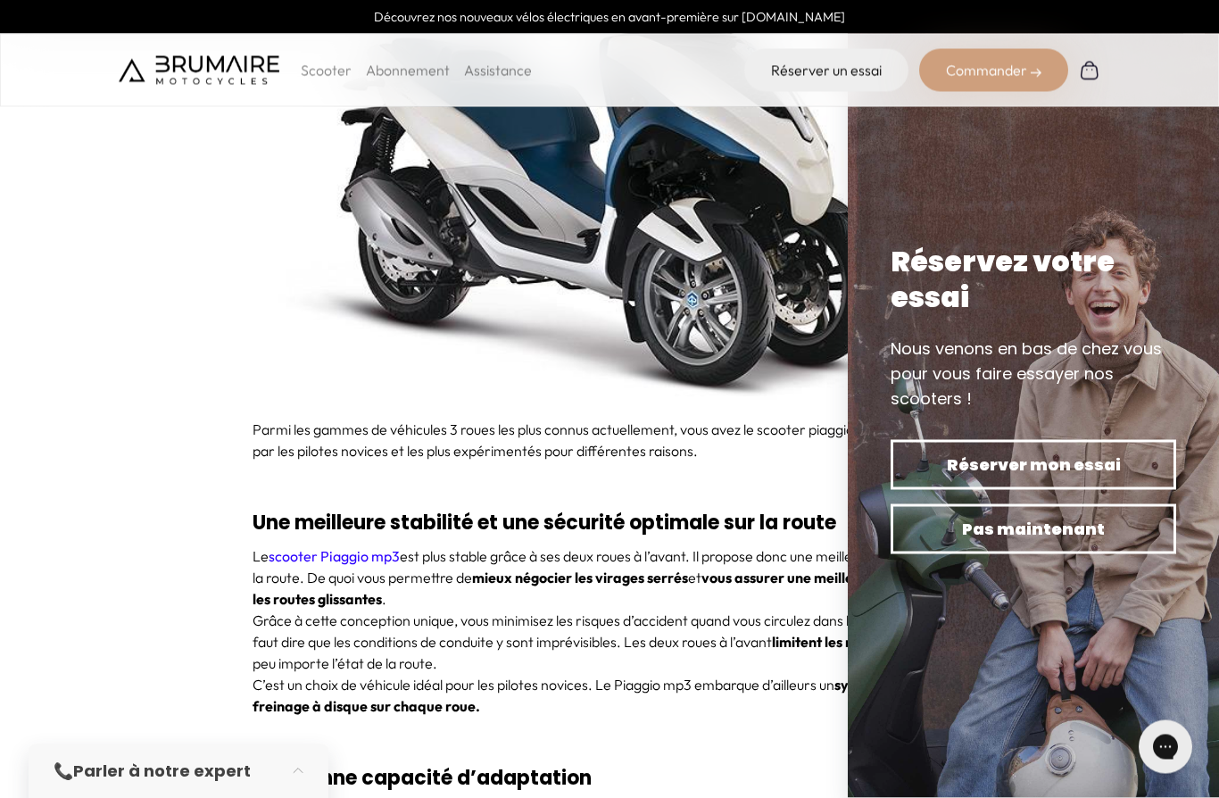
scroll to position [2304, 0]
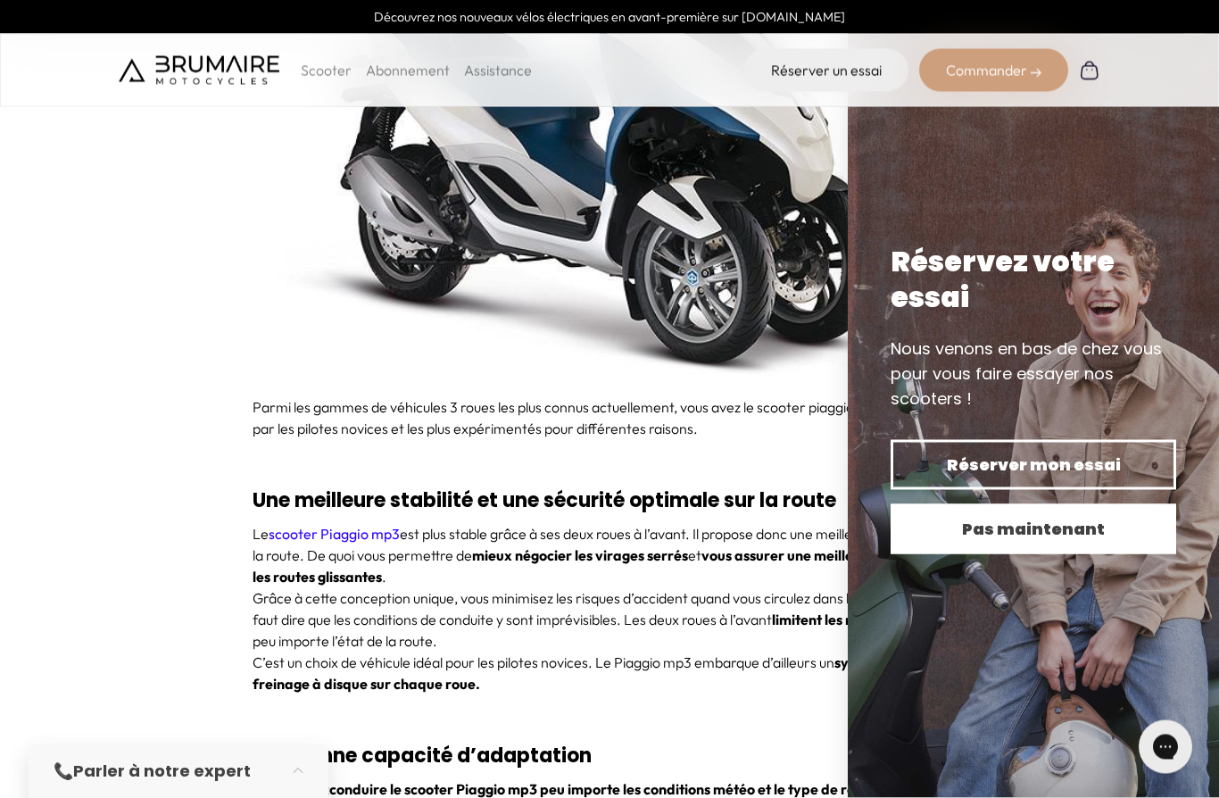
click at [1075, 542] on span "Pas maintenant" at bounding box center [1033, 529] width 223 height 25
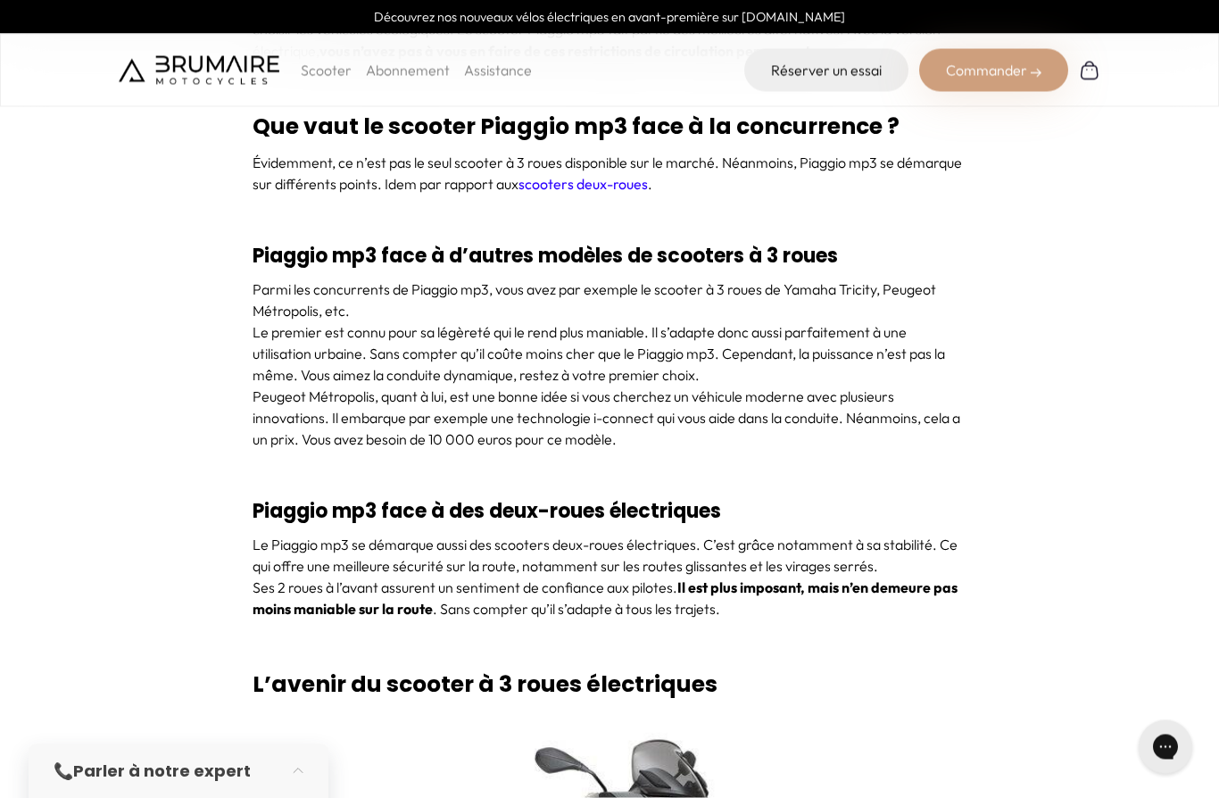
scroll to position [5912, 0]
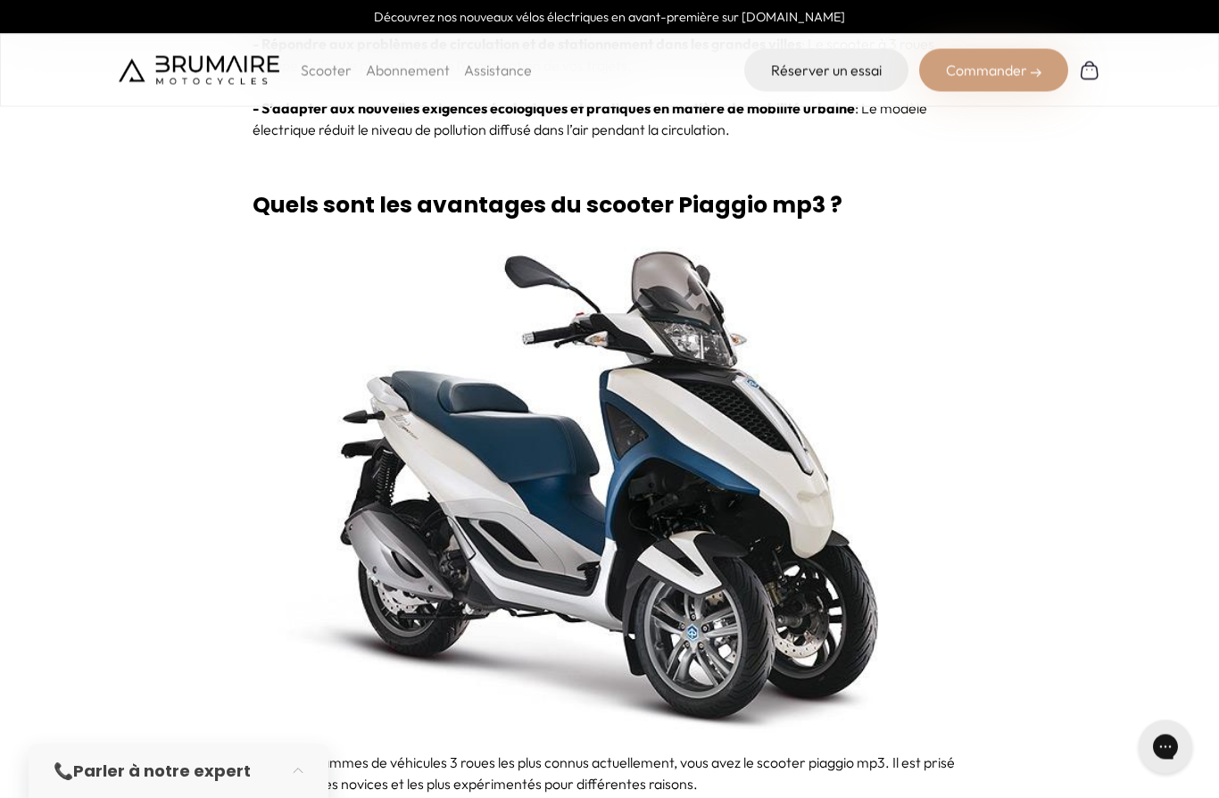
scroll to position [1944, 0]
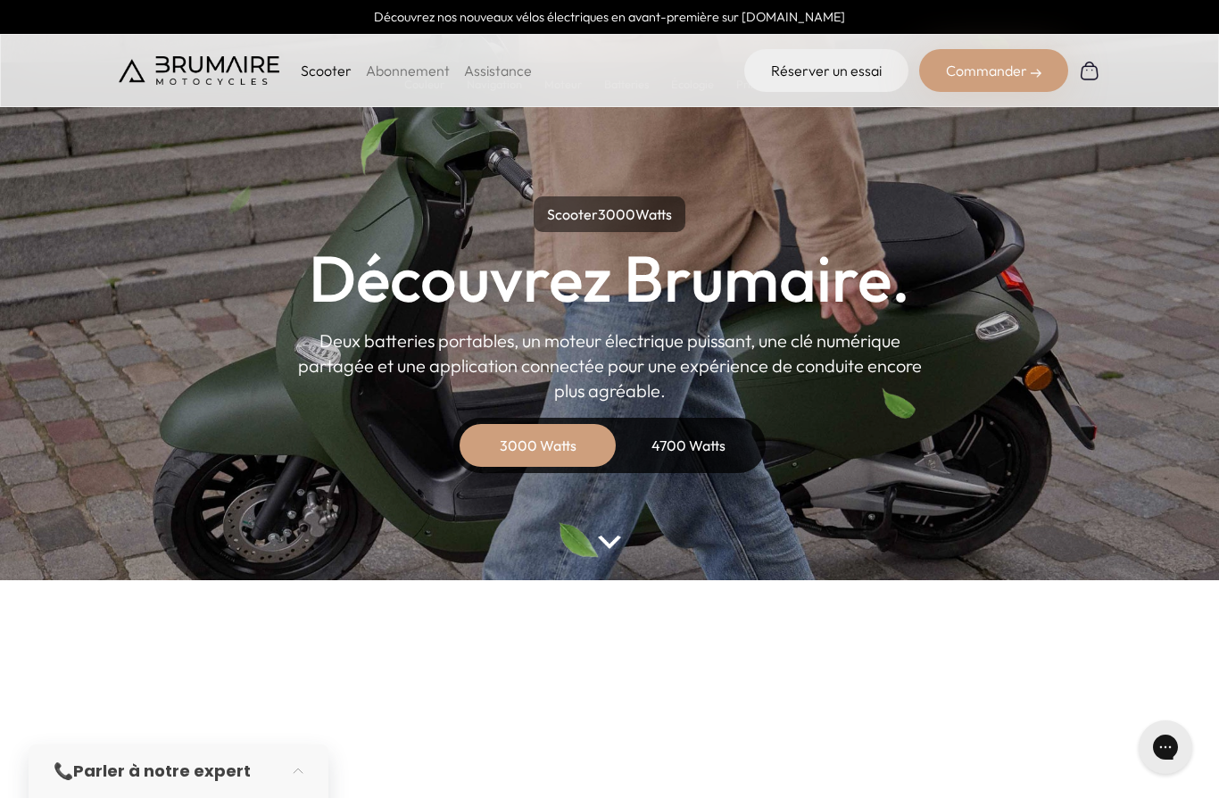
click at [697, 438] on div "4700 Watts" at bounding box center [688, 445] width 143 height 43
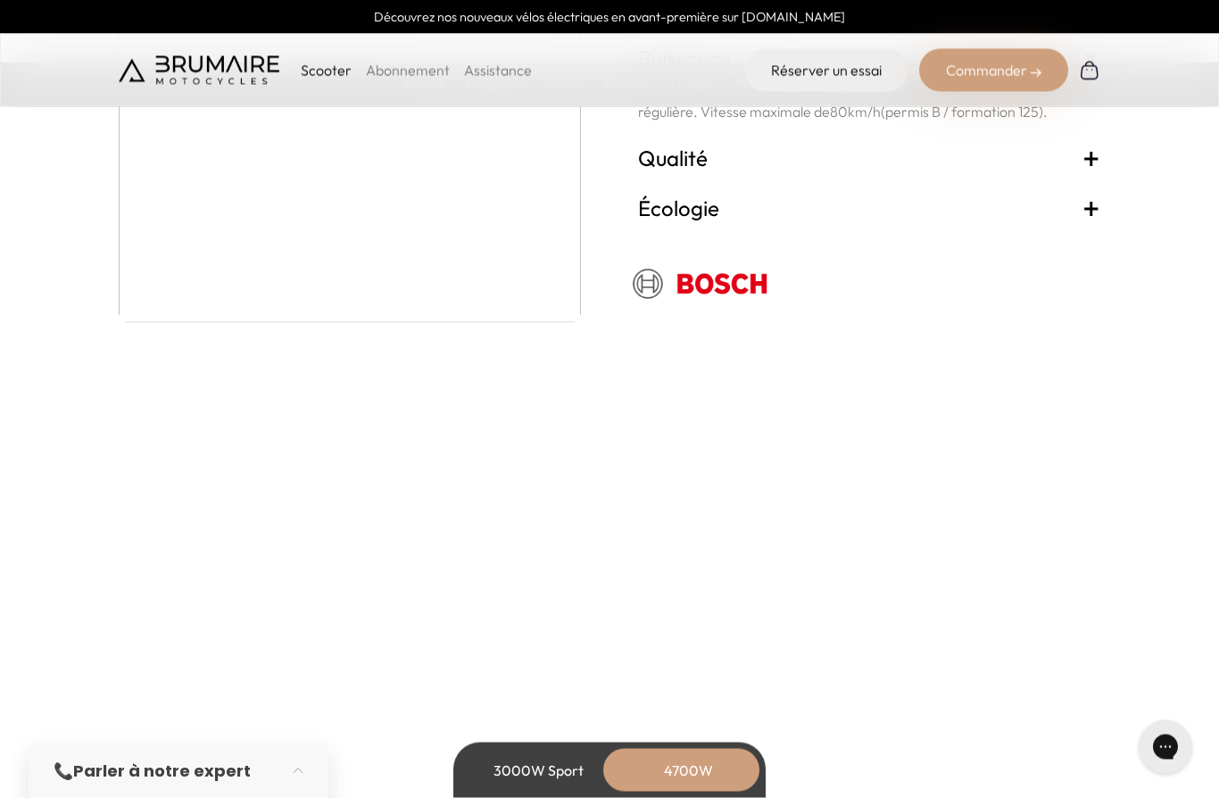
scroll to position [3523, 0]
click at [402, 73] on link "Abonnement" at bounding box center [408, 71] width 84 height 18
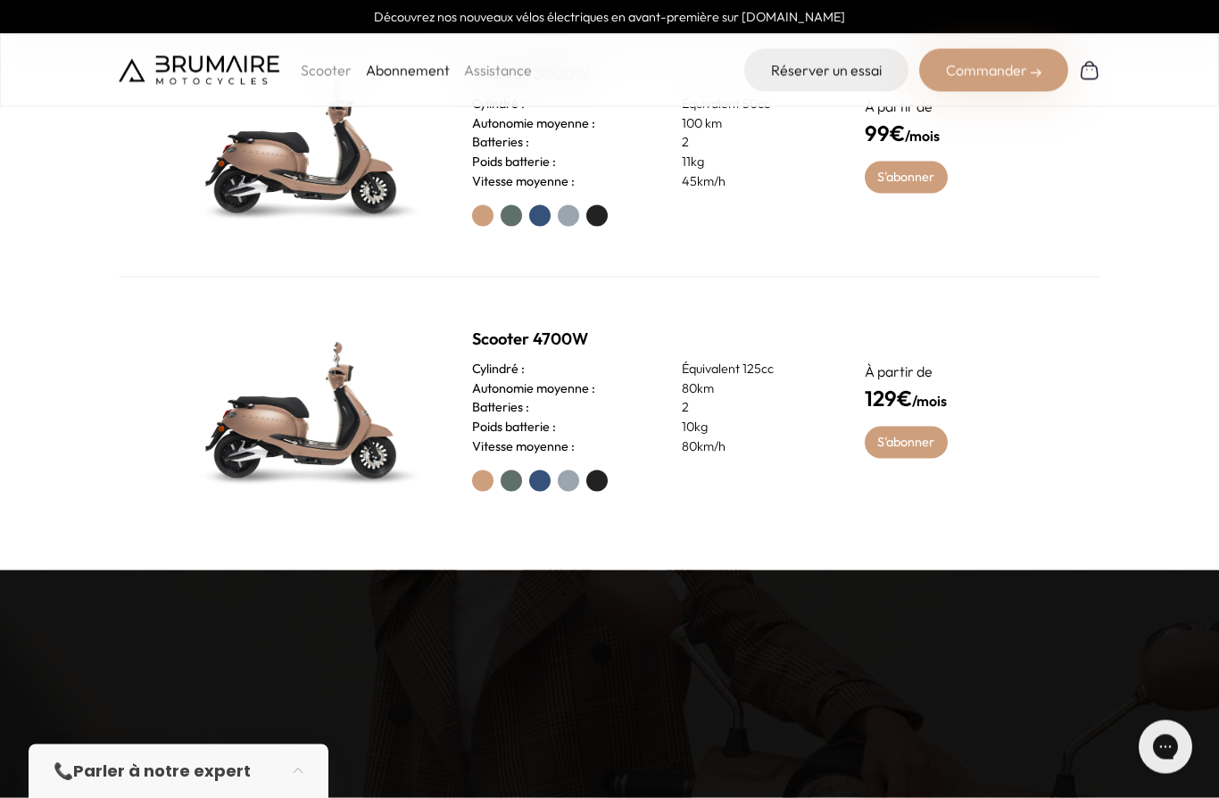
scroll to position [965, 0]
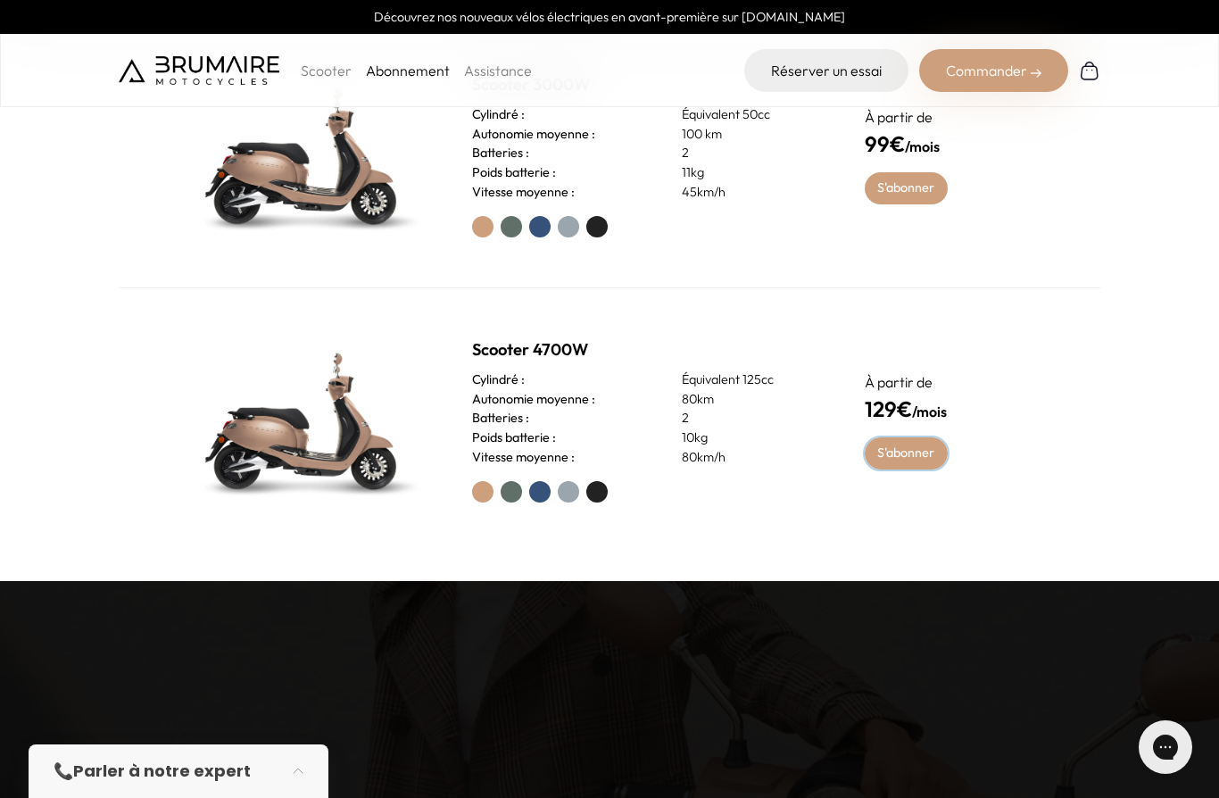
click at [918, 470] on link "S'abonner" at bounding box center [906, 453] width 83 height 32
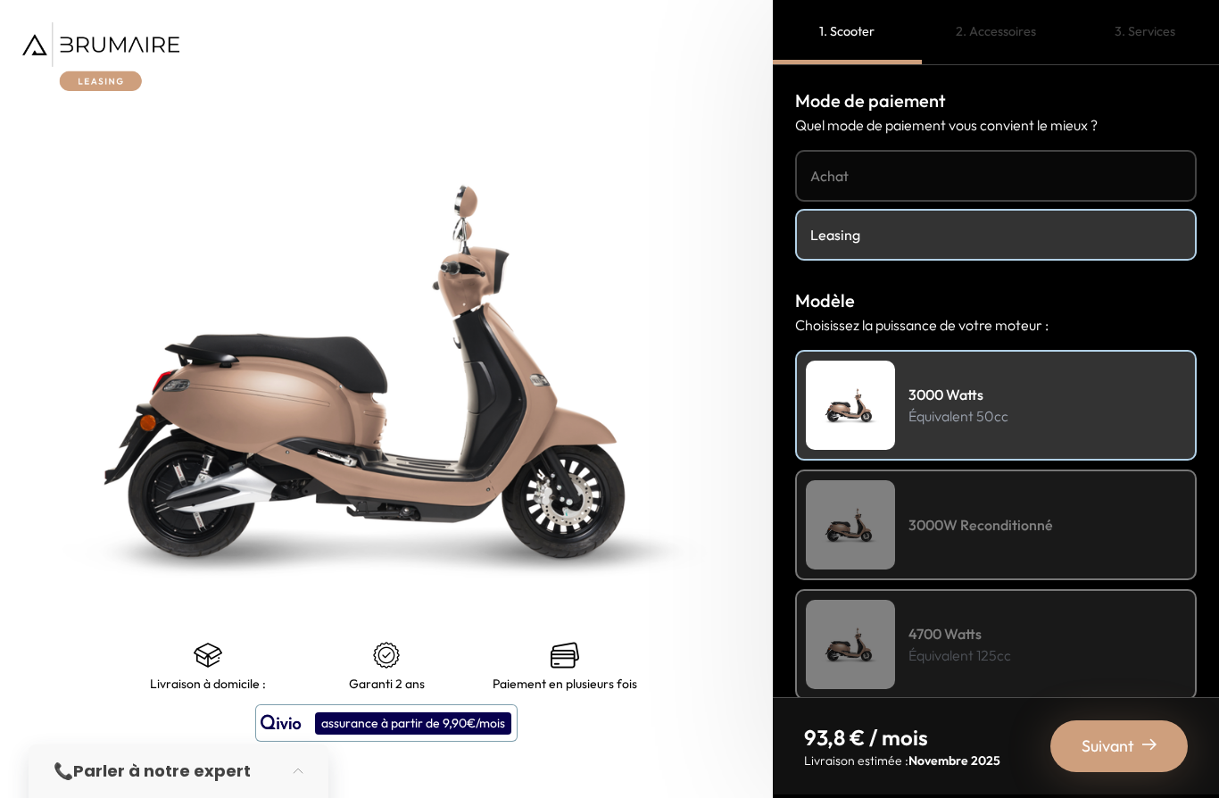
click at [1100, 537] on div "3000W Reconditionné" at bounding box center [996, 525] width 402 height 111
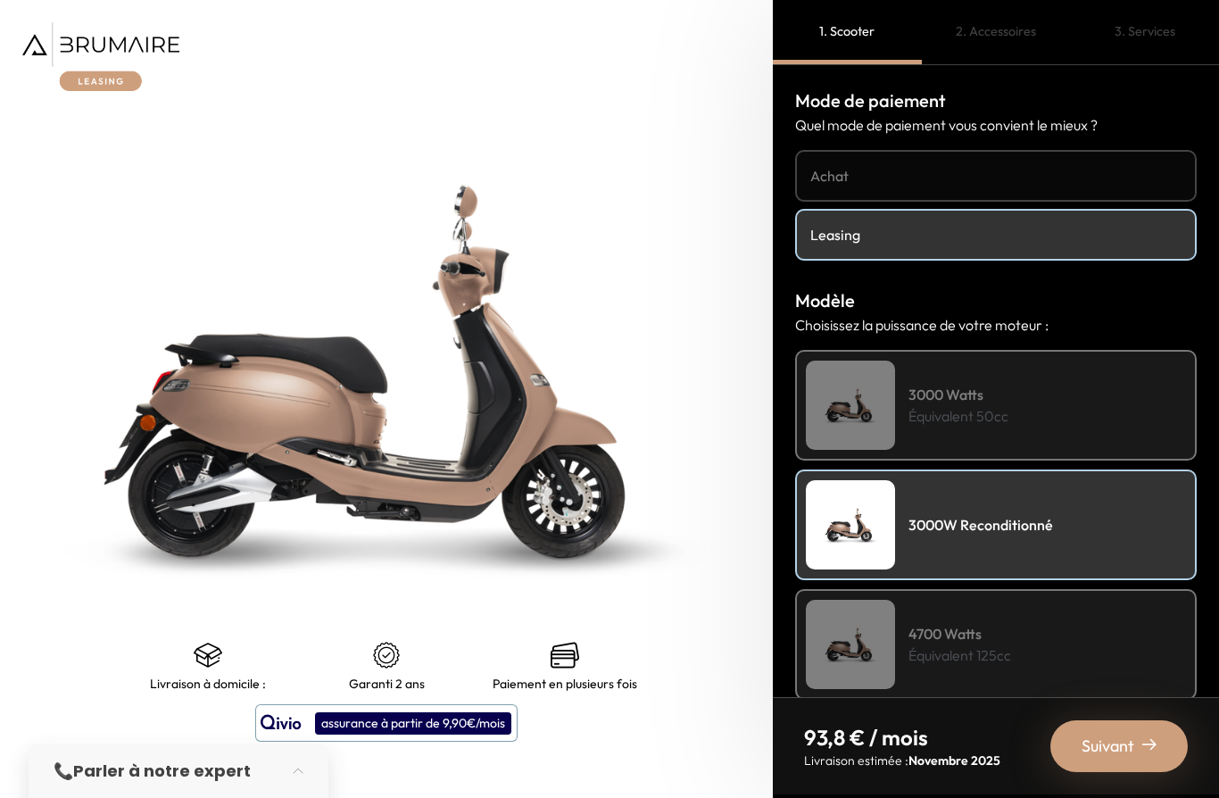
click at [1069, 637] on div "4700 Watts Équivalent 125cc" at bounding box center [996, 644] width 402 height 111
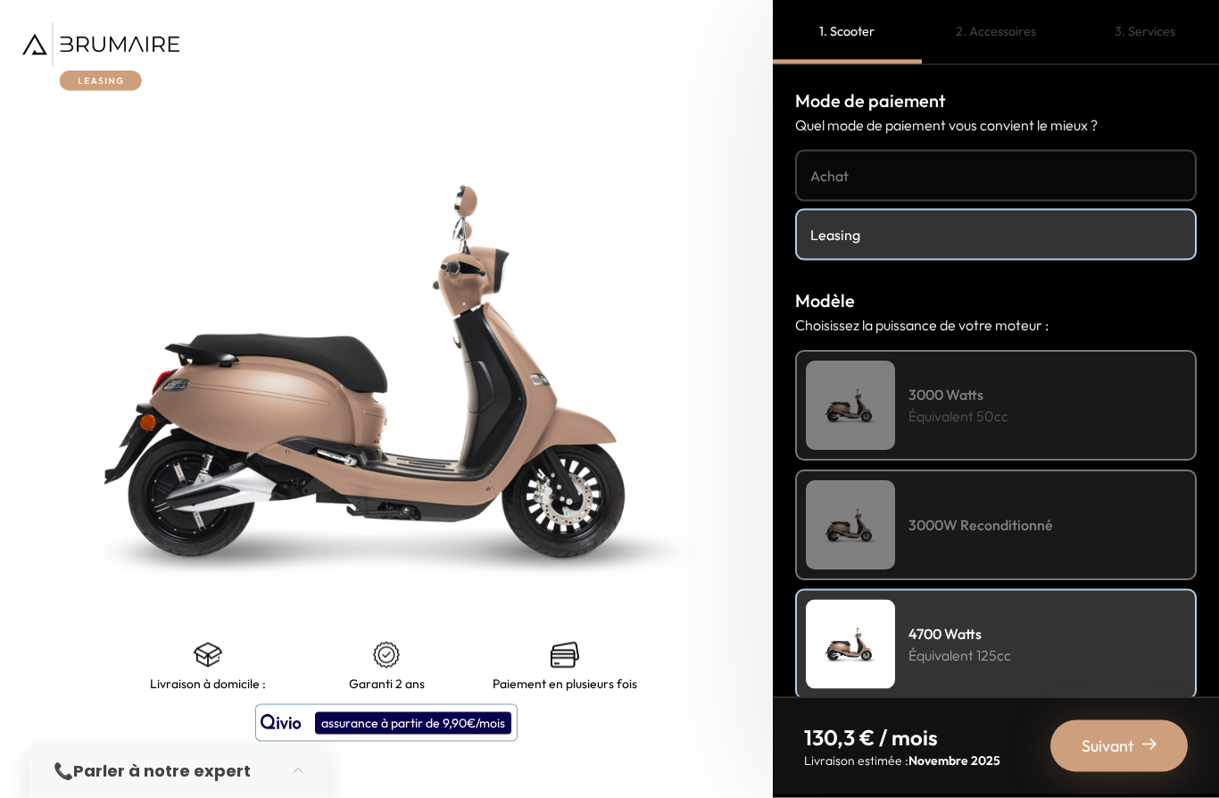
scroll to position [78, 0]
click at [1120, 741] on span "Suivant" at bounding box center [1108, 746] width 53 height 25
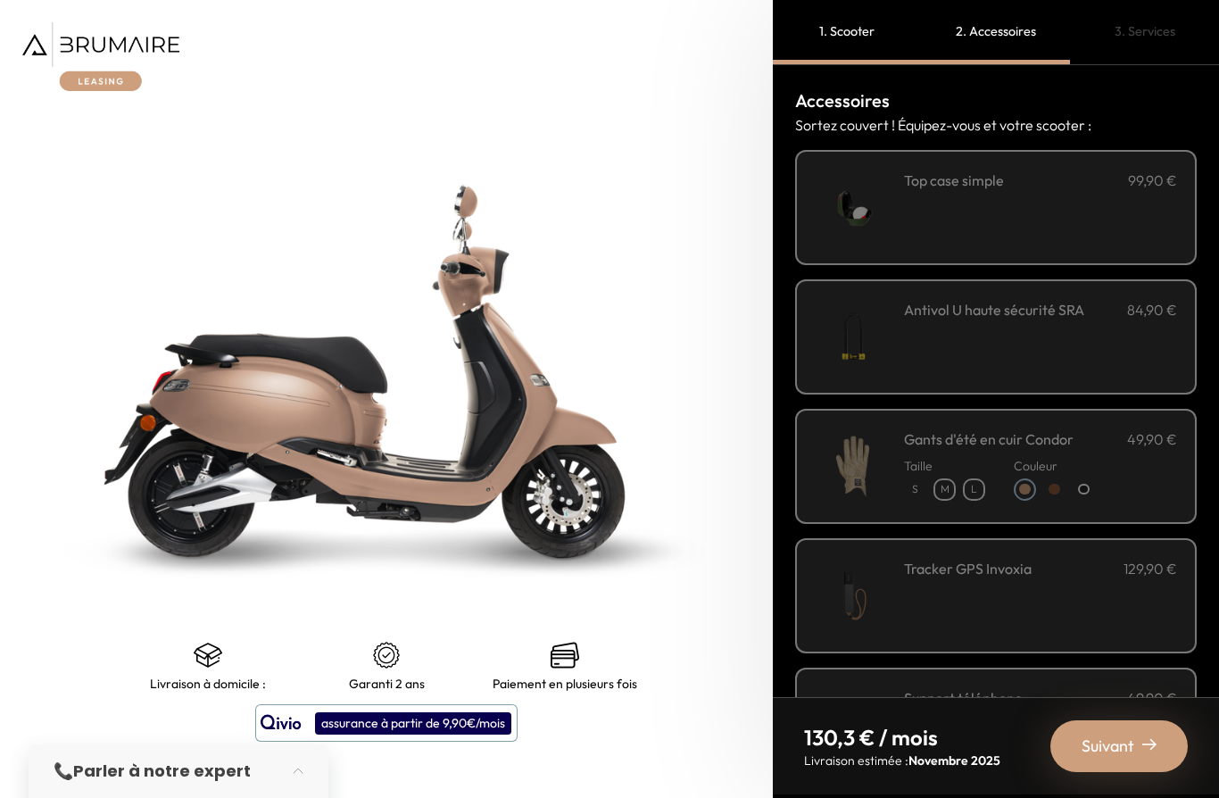
click at [1124, 558] on div "Tracker GPS Invoxia 129,90 €" at bounding box center [1040, 596] width 273 height 76
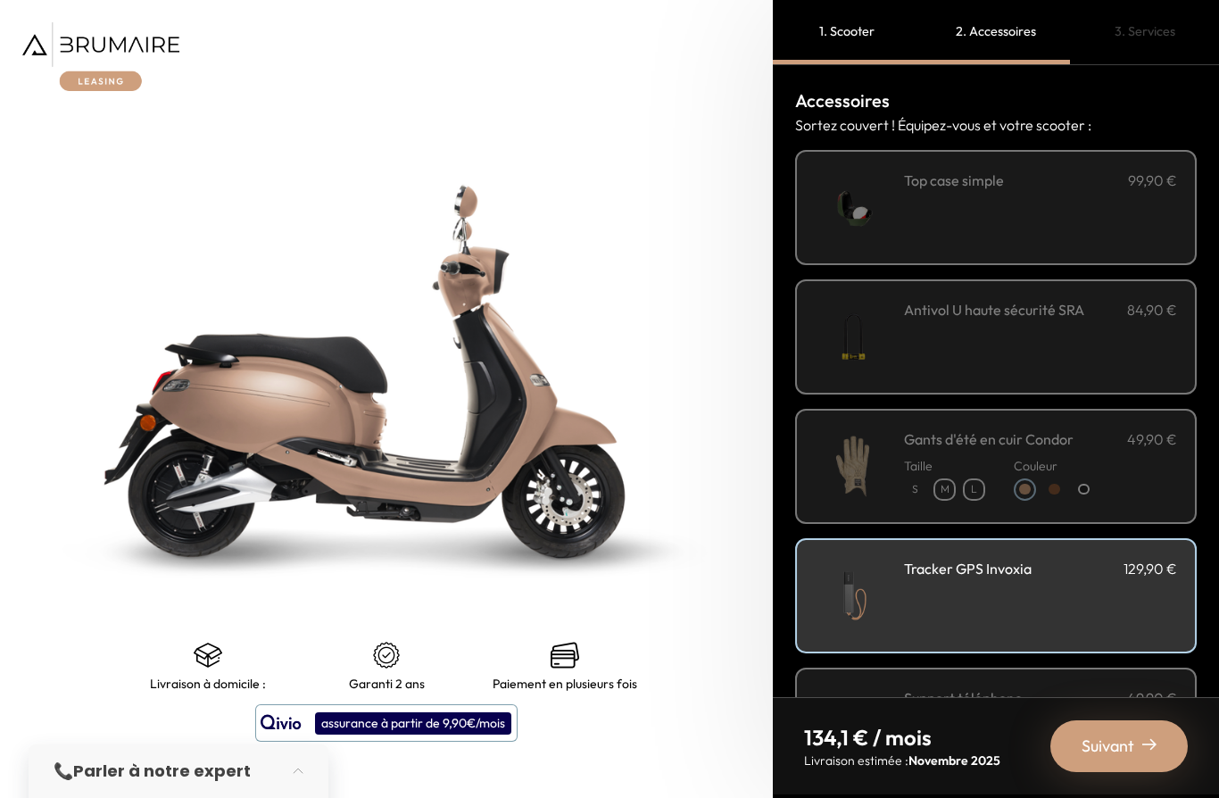
click at [1095, 478] on div at bounding box center [1084, 489] width 22 height 22
click at [1095, 457] on p "Couleur" at bounding box center [1054, 466] width 81 height 18
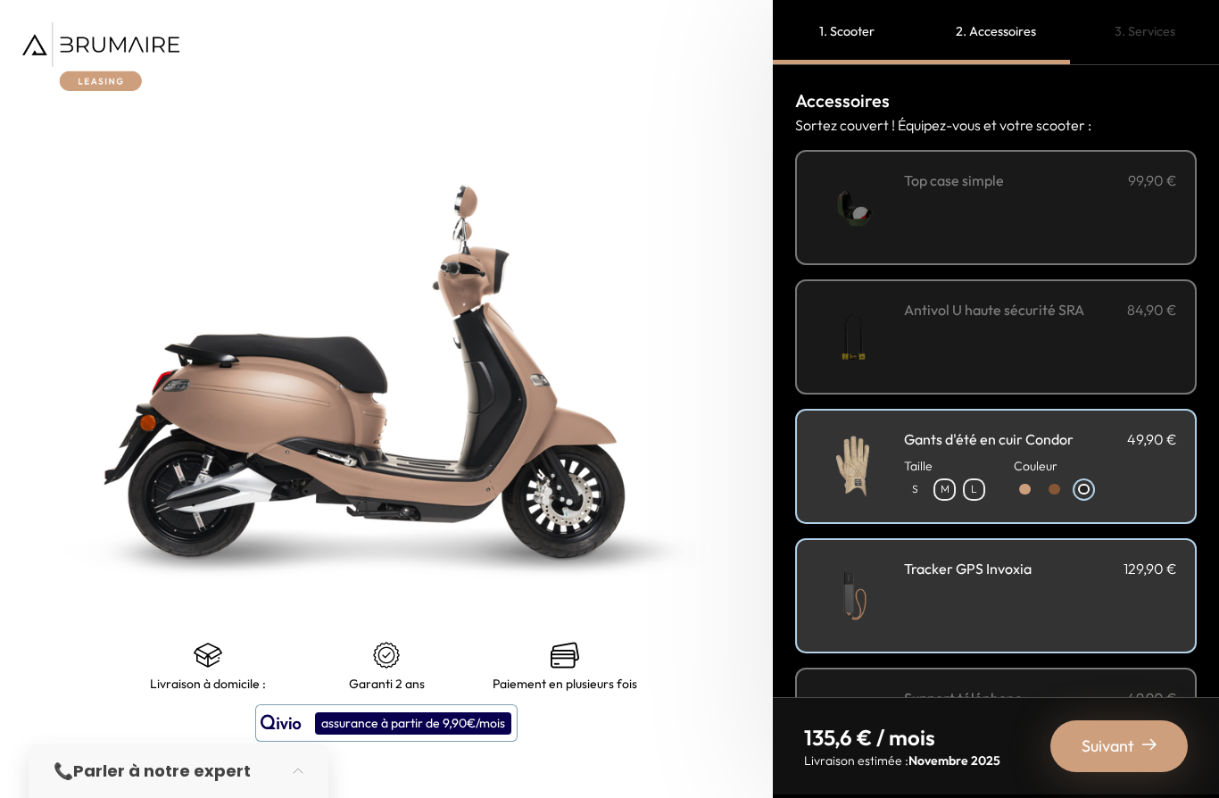
click at [1085, 299] on h3 "Antivol U haute sécurité SRA" at bounding box center [994, 309] width 180 height 21
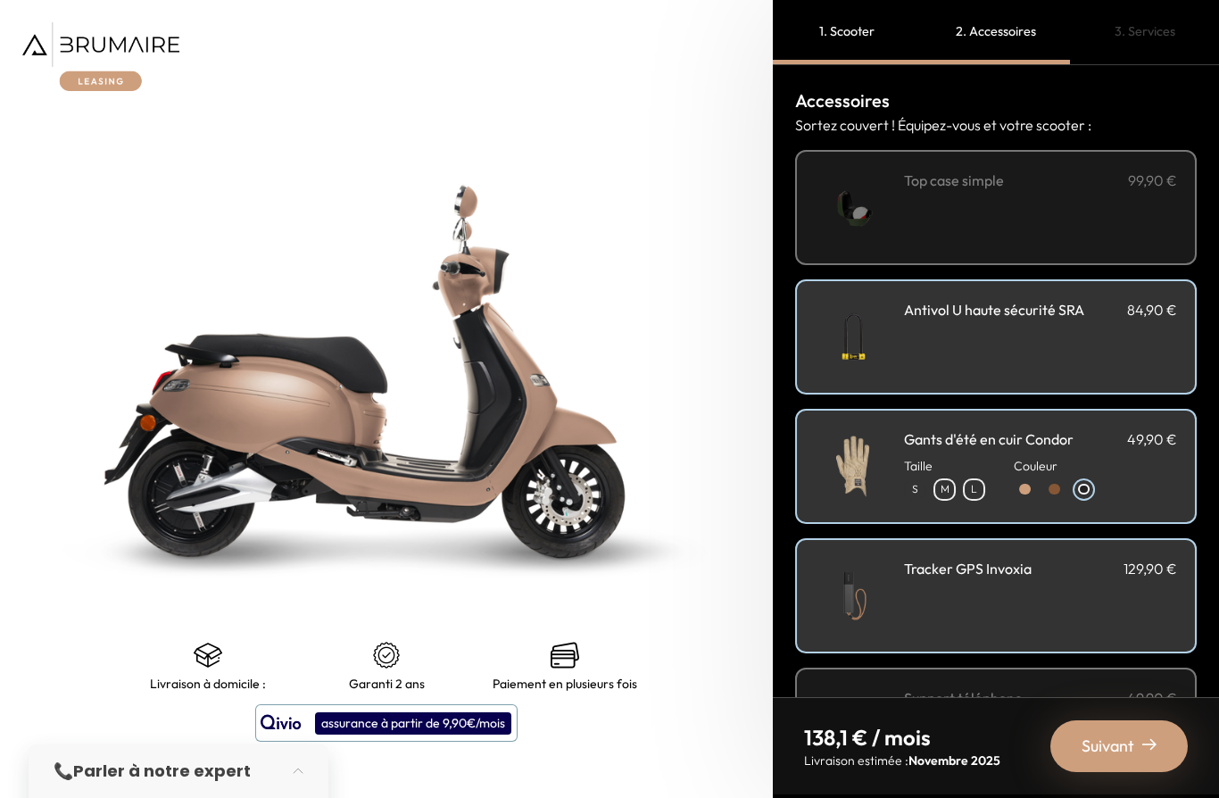
click at [1142, 170] on div "**********" at bounding box center [1040, 208] width 273 height 76
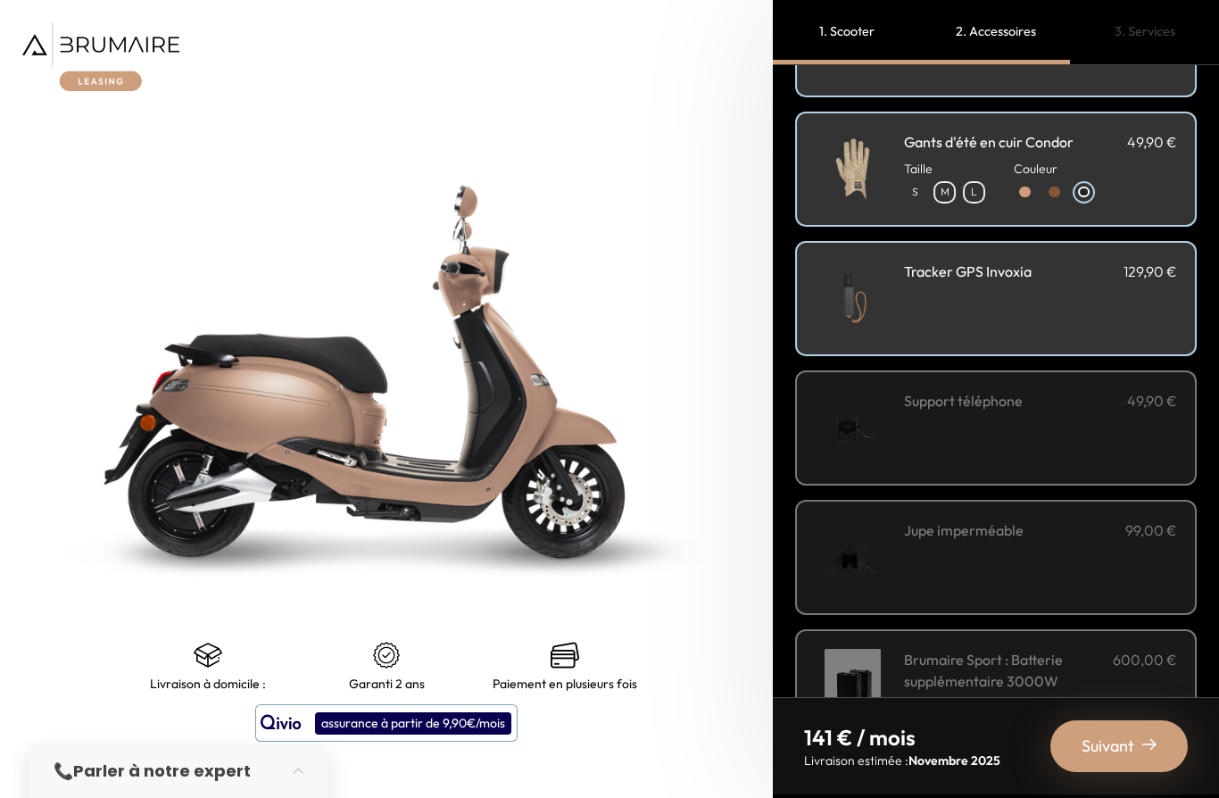
scroll to position [296, 0]
click at [1137, 391] on div "Support téléphone 49,90 €" at bounding box center [1040, 429] width 273 height 76
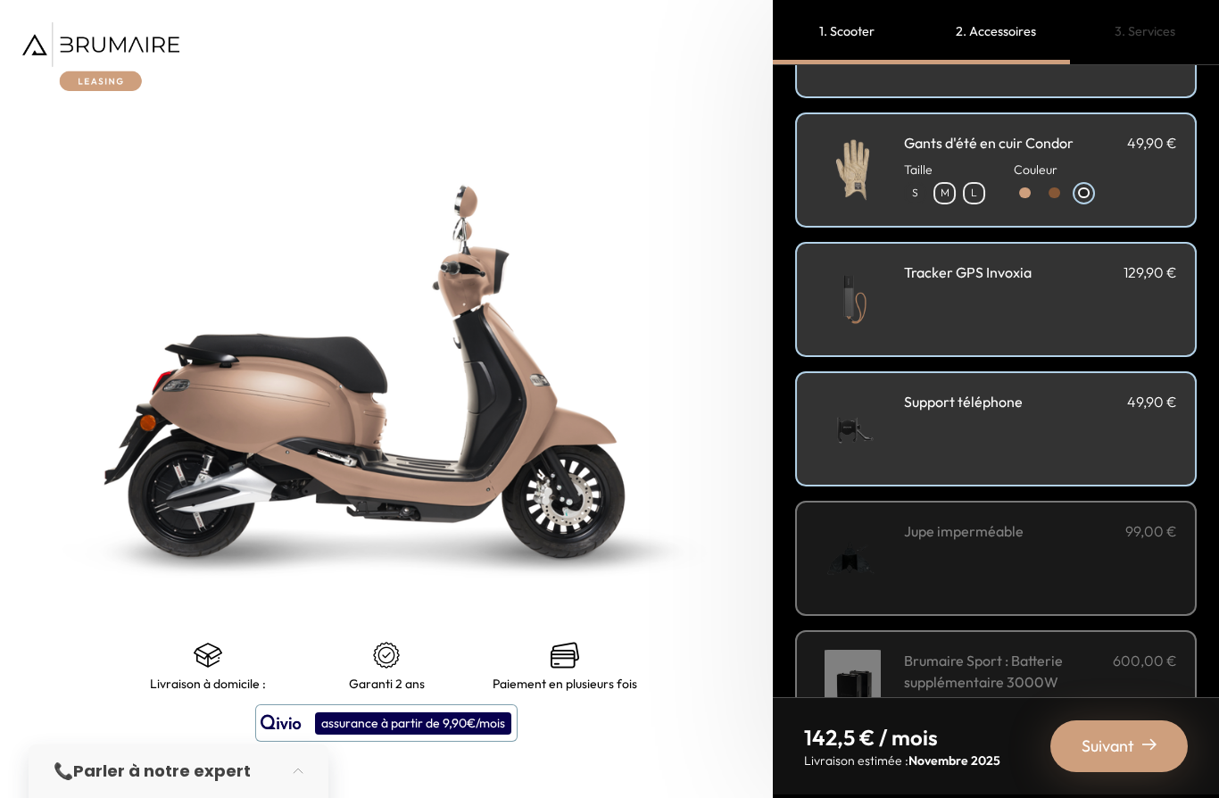
click at [1115, 520] on div "Jupe imperméable 99,00 €" at bounding box center [1040, 558] width 273 height 76
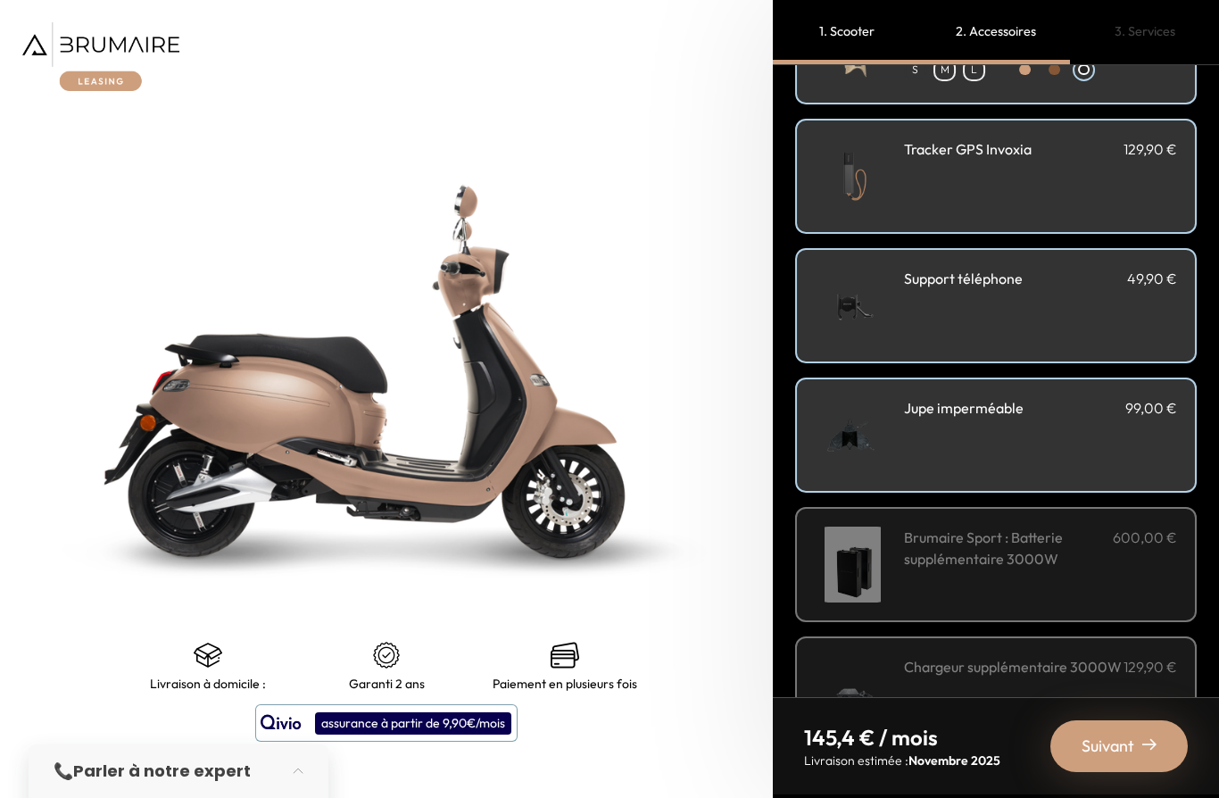
scroll to position [419, 0]
click at [1118, 657] on h3 "Chargeur supplémentaire 3000W" at bounding box center [1013, 667] width 218 height 21
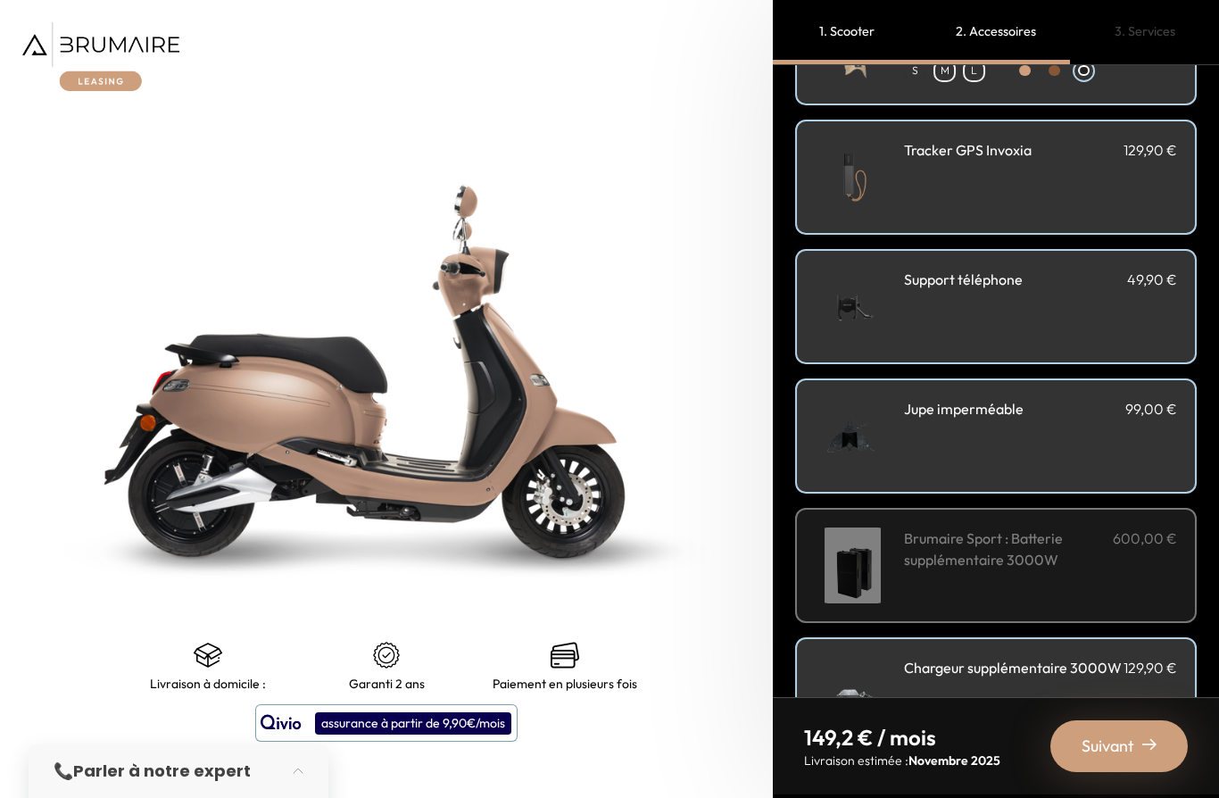
click at [1133, 746] on span "Suivant" at bounding box center [1108, 746] width 53 height 25
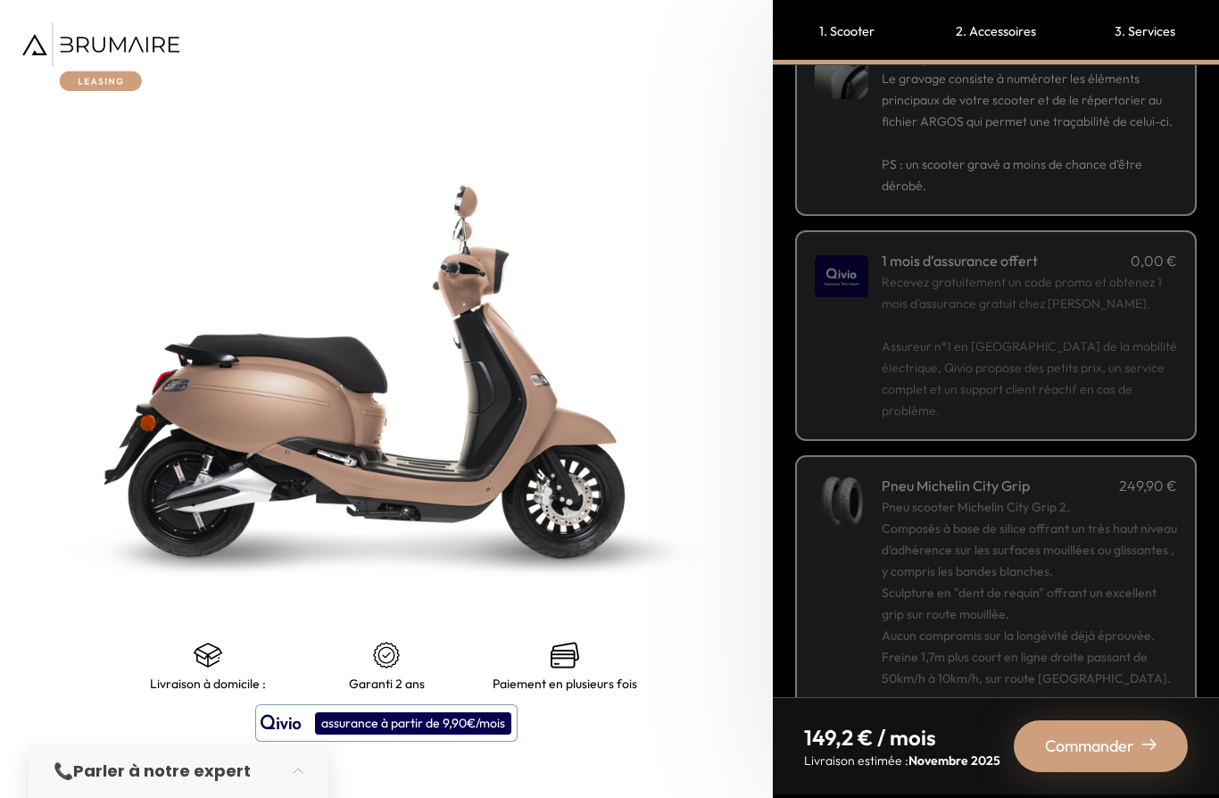
scroll to position [122, 0]
click at [1118, 278] on p "Recevez gratuitement un code promo et obtenez 1 mois d'assurance gratuit chez Q…" at bounding box center [1029, 347] width 295 height 150
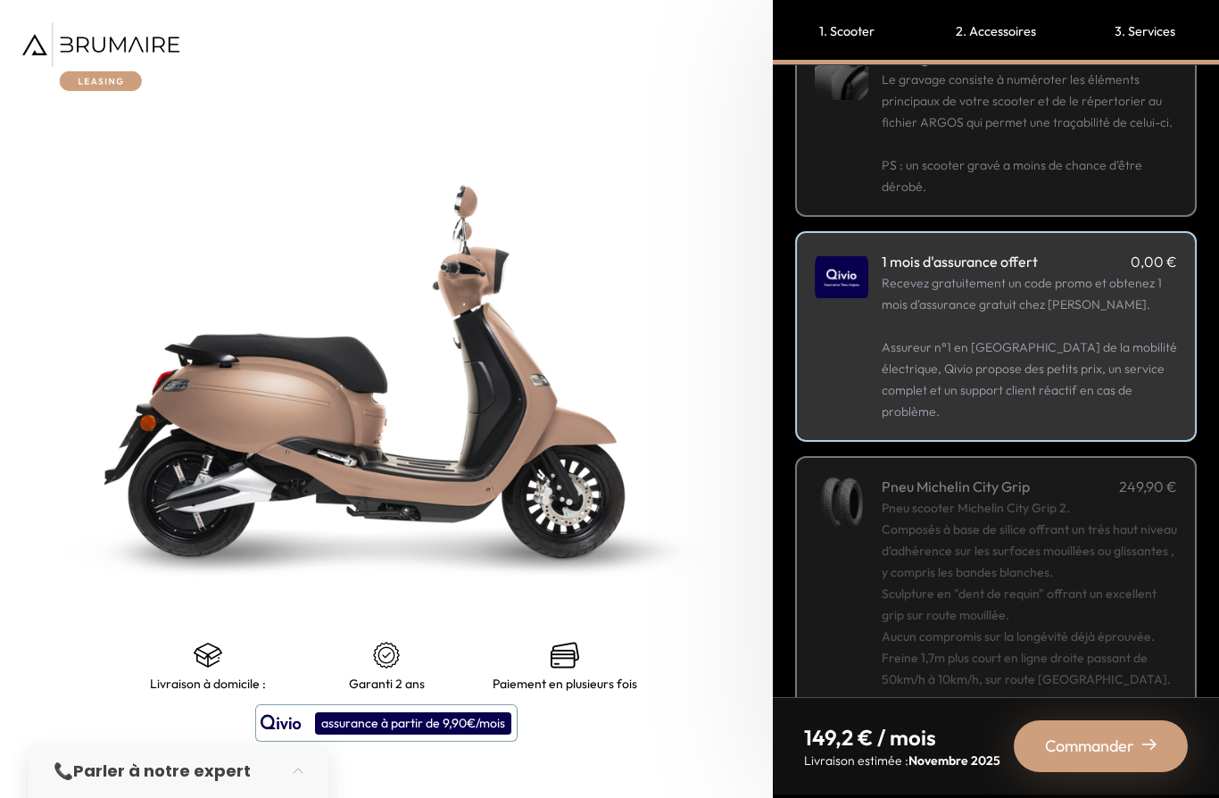
click at [1137, 559] on div "Pneu scooter Michelin City Grip 2. Composés à base de silice offrant un très ha…" at bounding box center [1029, 615] width 295 height 236
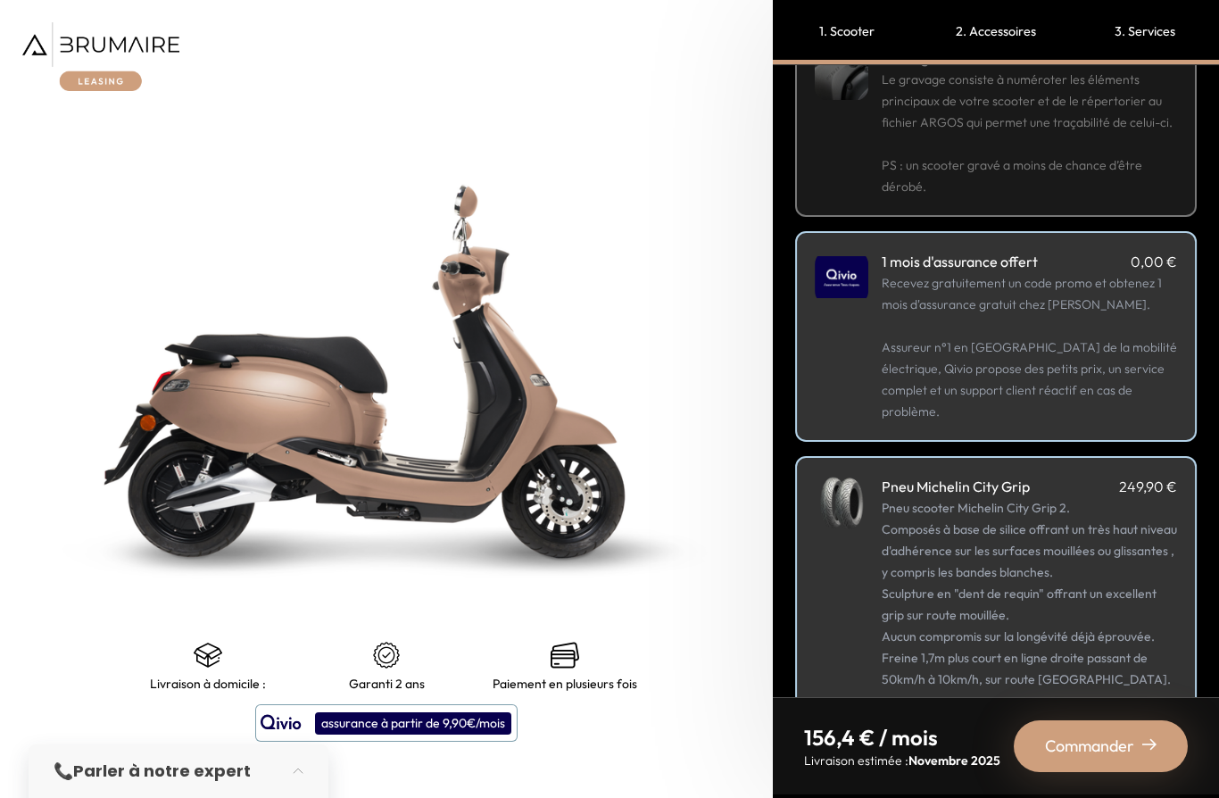
scroll to position [0, 0]
